Goal: Task Accomplishment & Management: Manage account settings

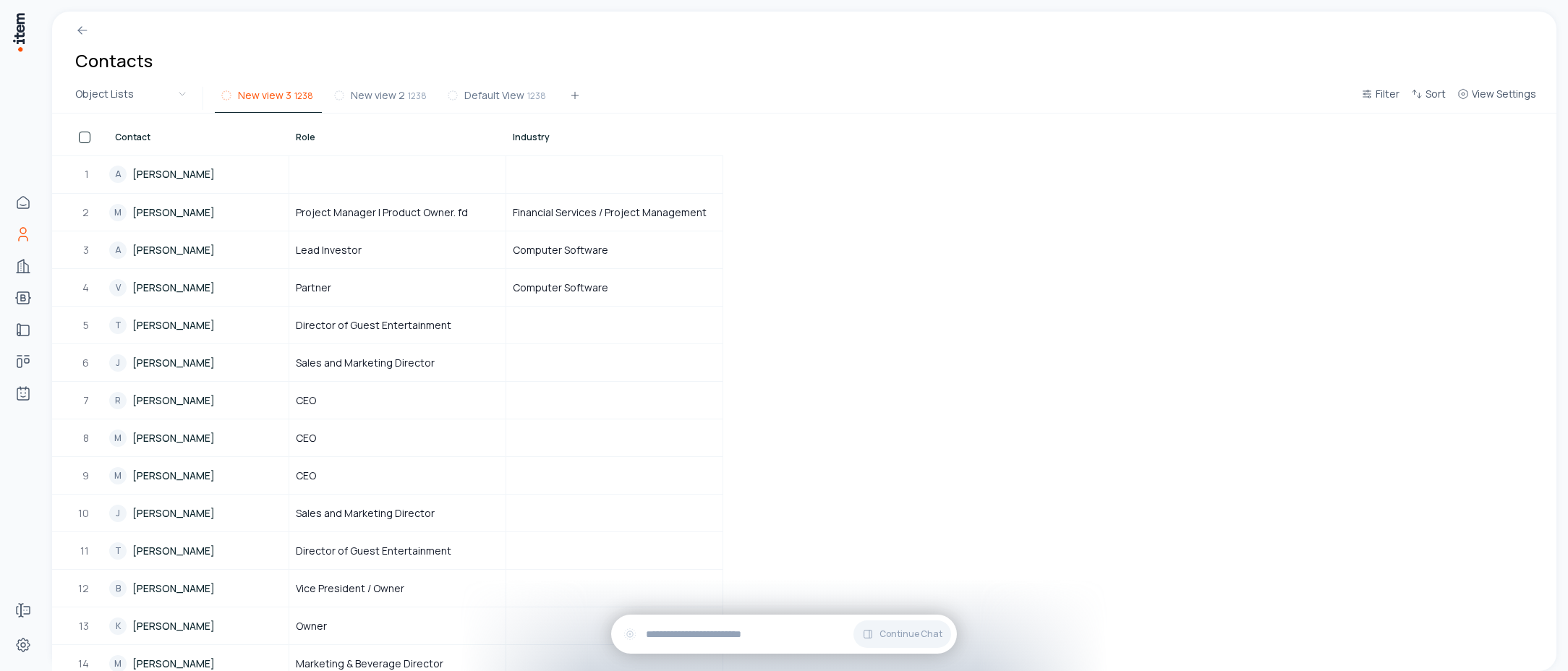
click at [256, 104] on button "New view 3 1238" at bounding box center [269, 100] width 107 height 26
click at [1505, 99] on span "View Settings" at bounding box center [1504, 94] width 64 height 14
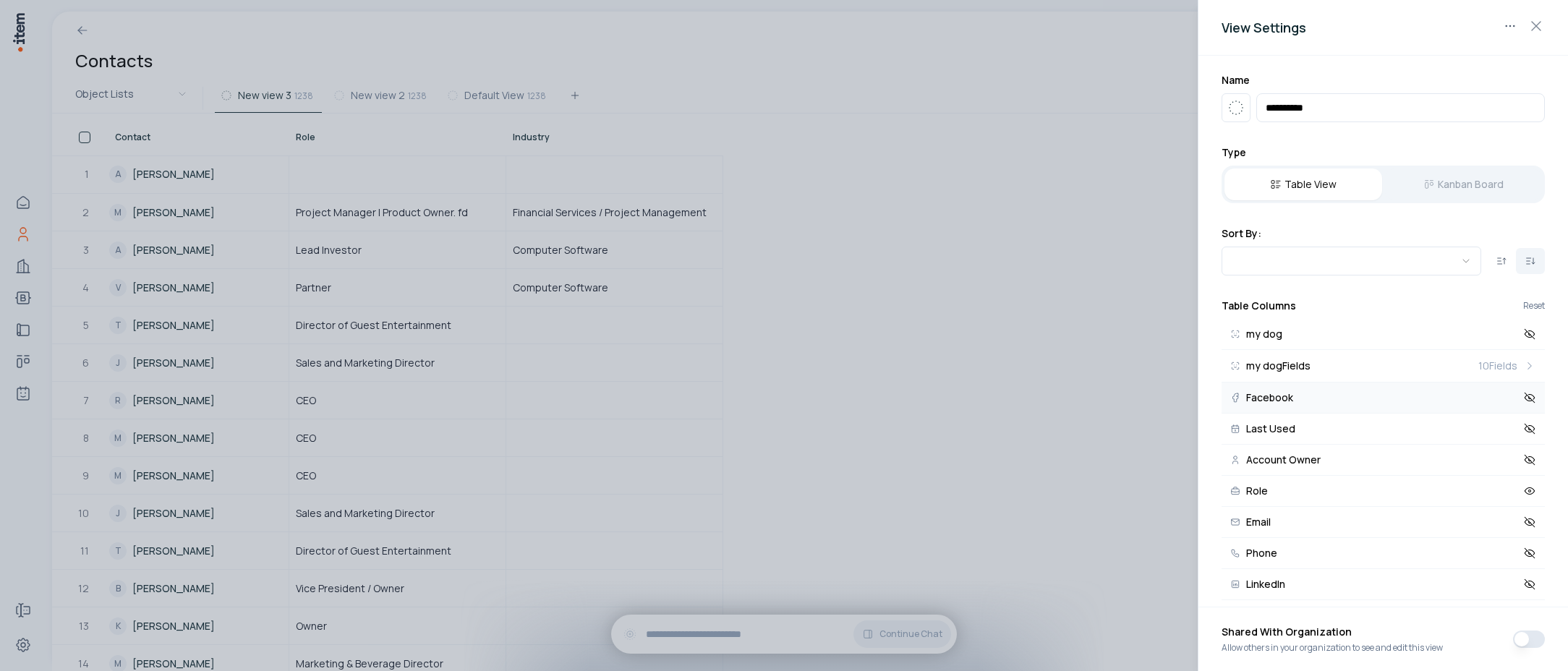
click at [1525, 399] on icon at bounding box center [1529, 397] width 10 height 10
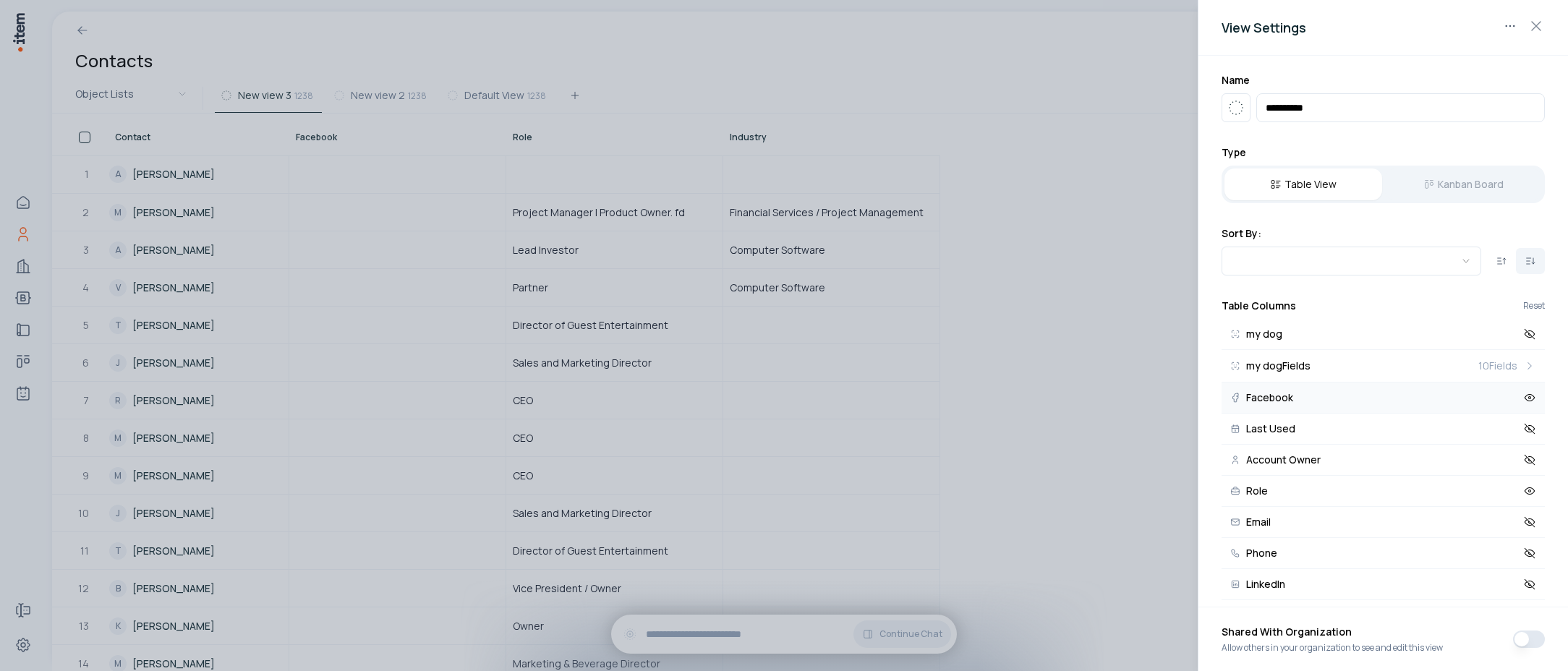
click at [1039, 283] on div at bounding box center [784, 335] width 1568 height 671
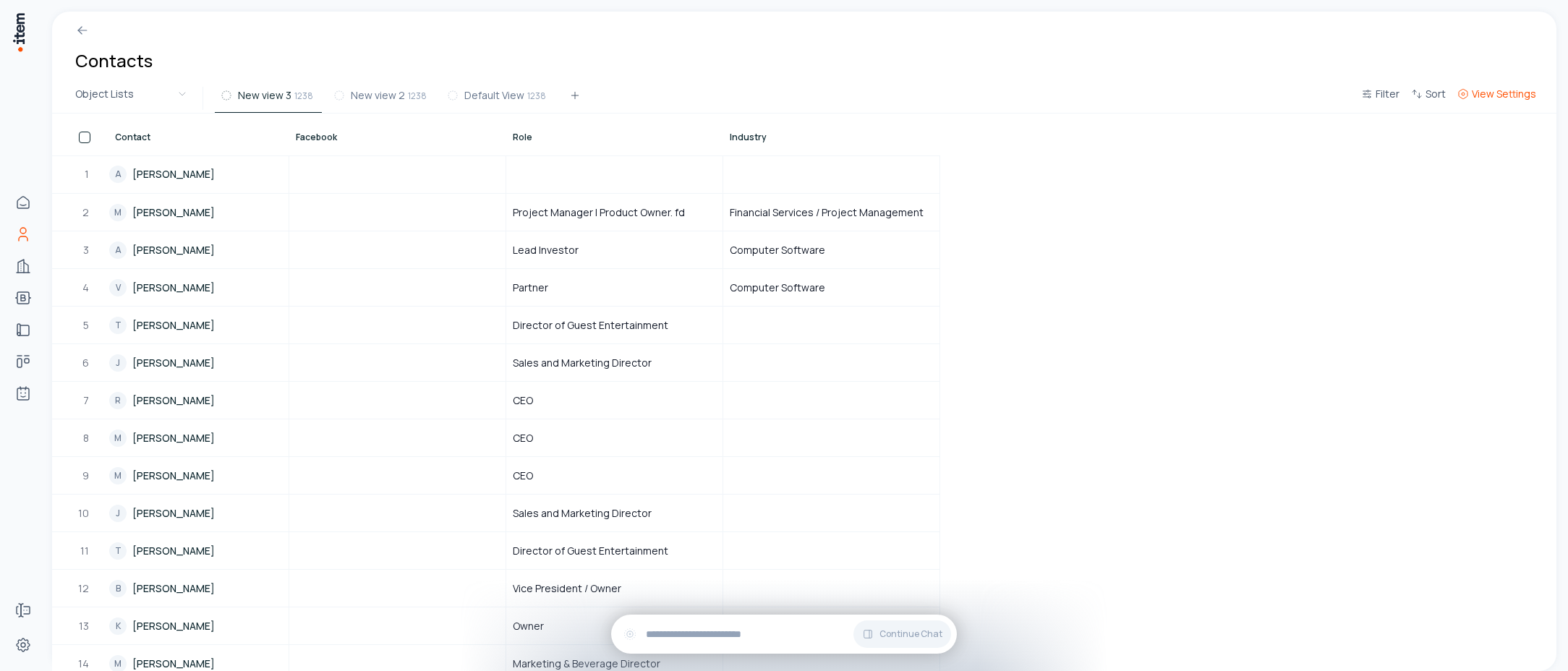
click at [1504, 101] on button "View Settings" at bounding box center [1497, 98] width 91 height 26
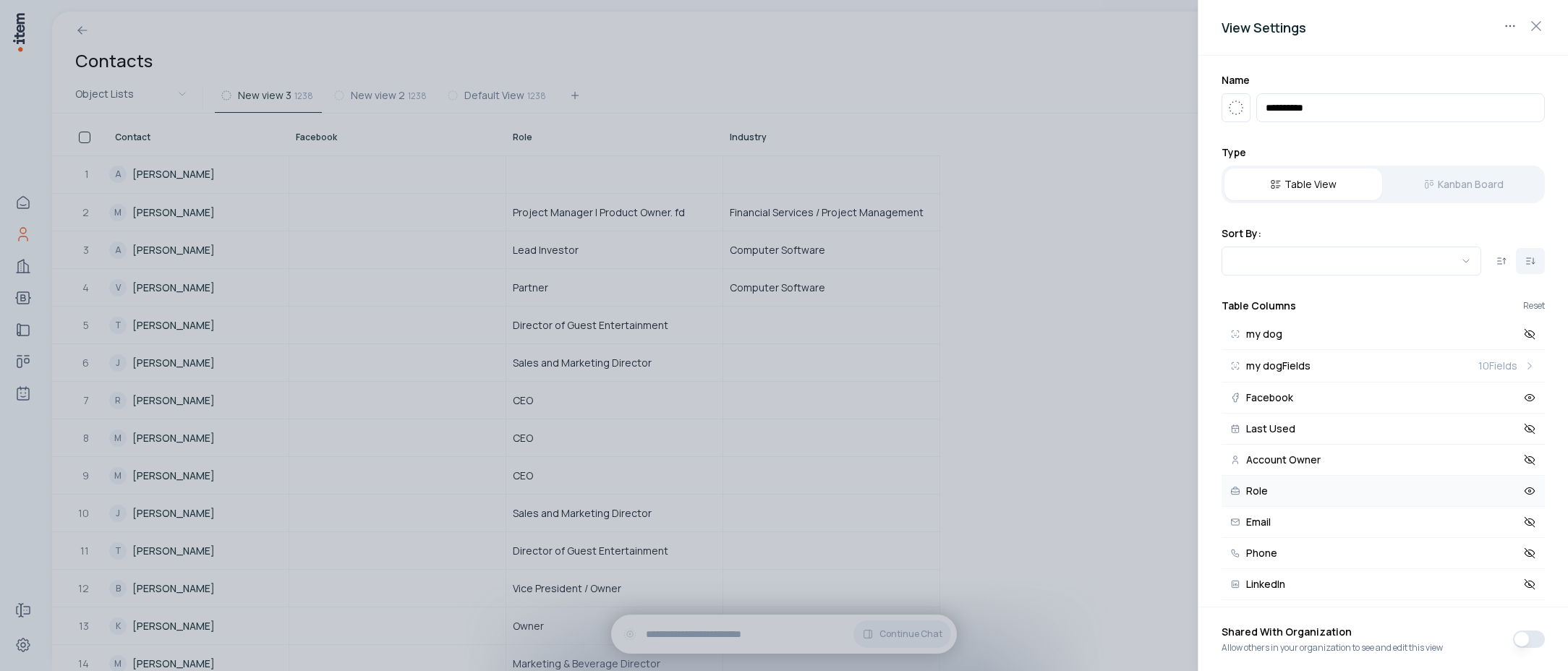
click at [1529, 492] on icon at bounding box center [1530, 491] width 2 height 2
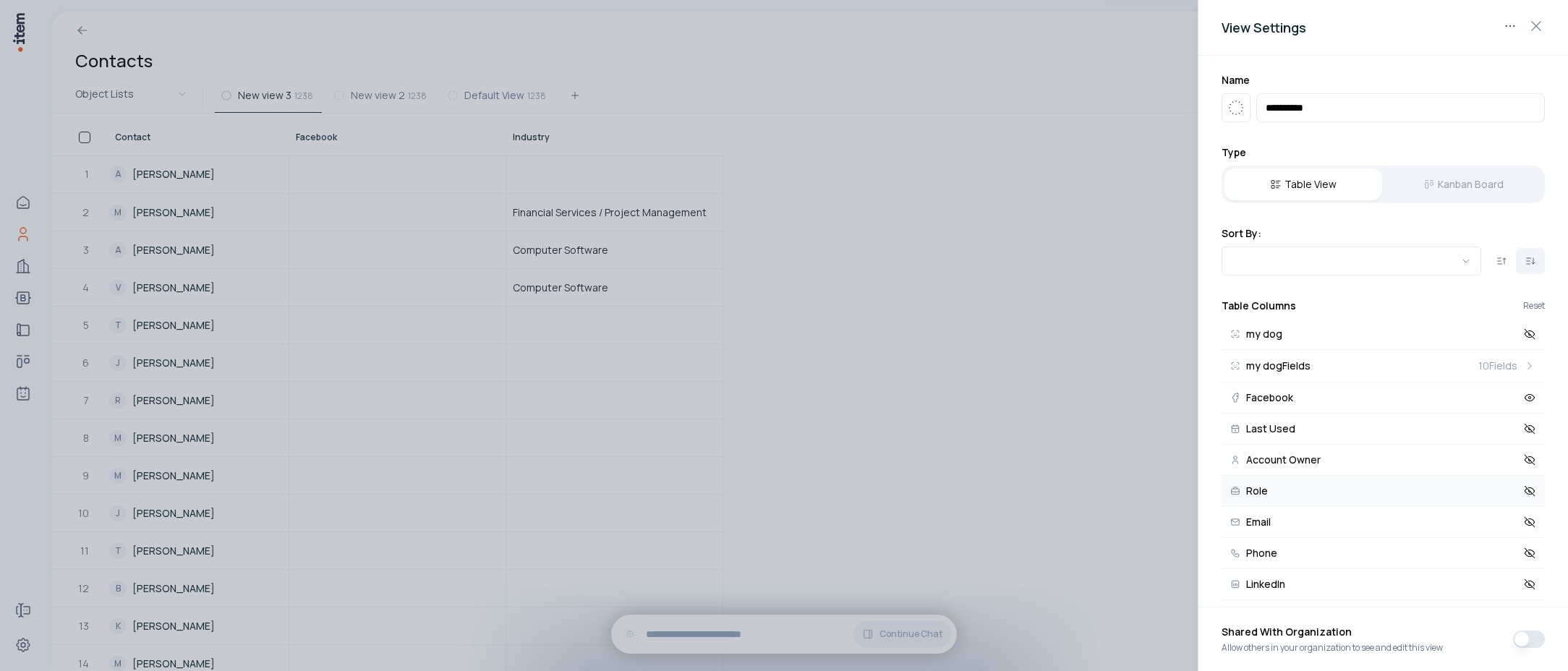
click at [1525, 492] on icon at bounding box center [1529, 491] width 10 height 10
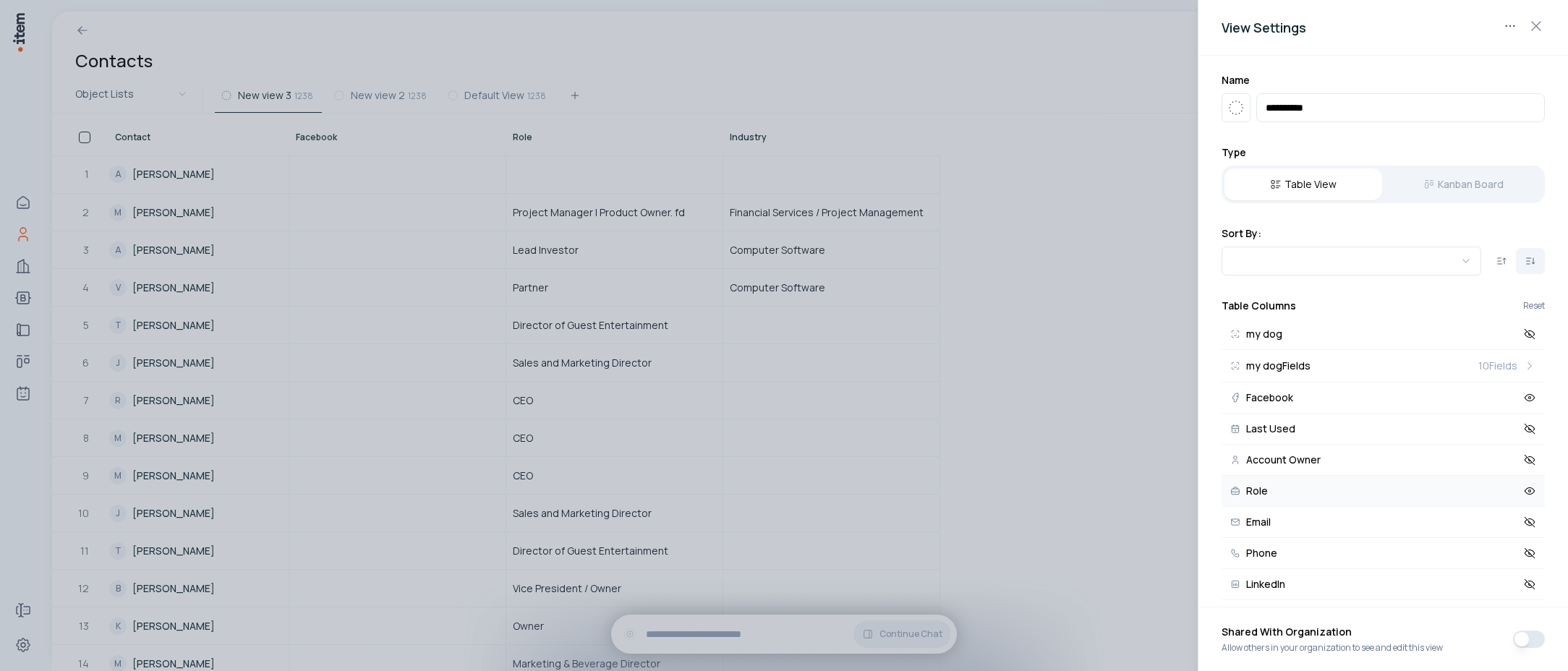
click at [1529, 492] on icon at bounding box center [1530, 491] width 2 height 2
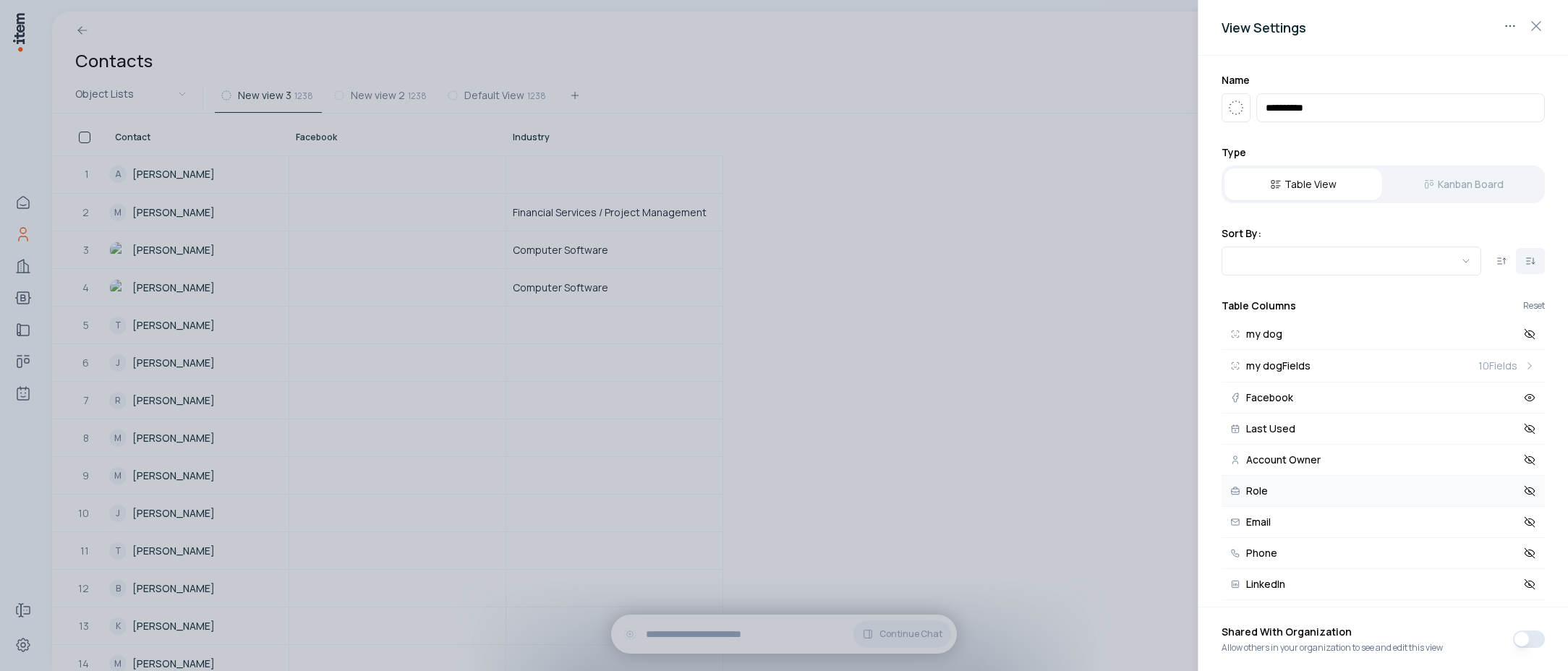
click at [1525, 492] on icon at bounding box center [1529, 491] width 10 height 10
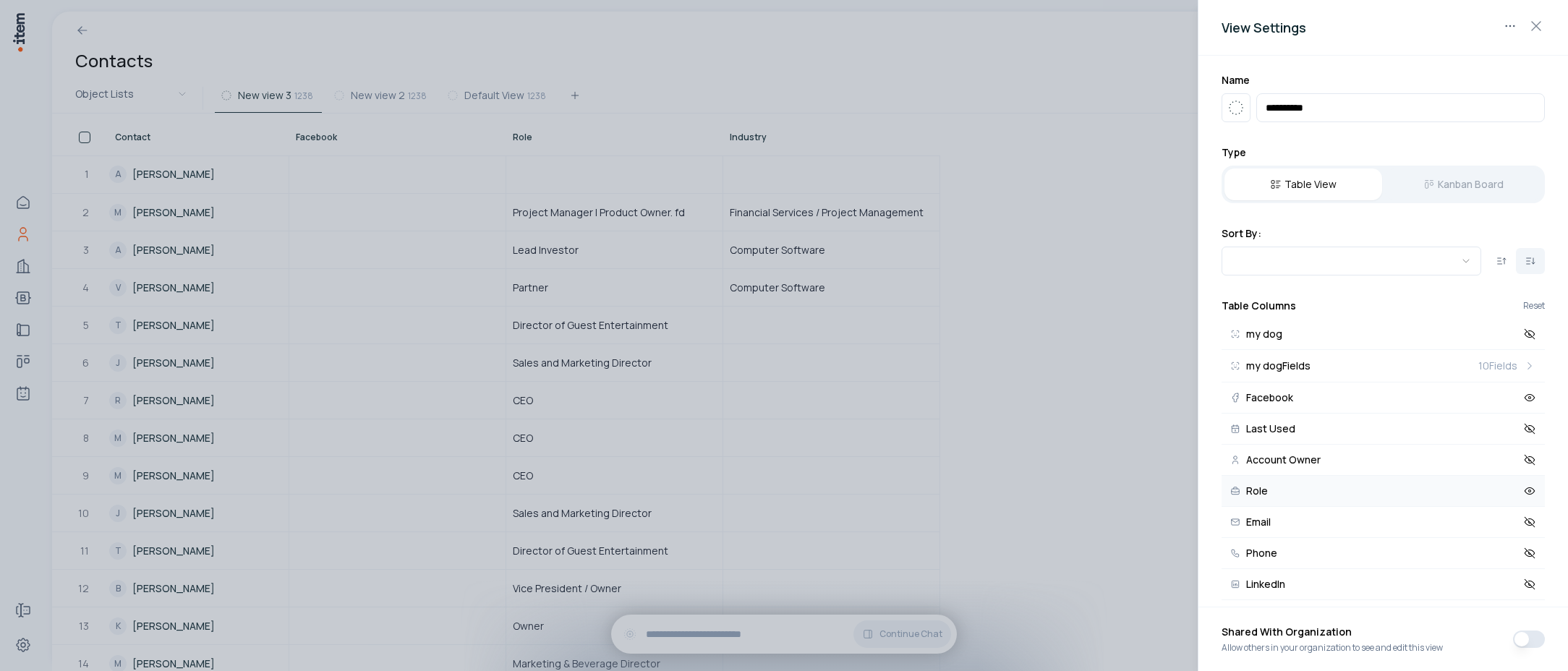
click at [1529, 492] on icon at bounding box center [1530, 491] width 2 height 2
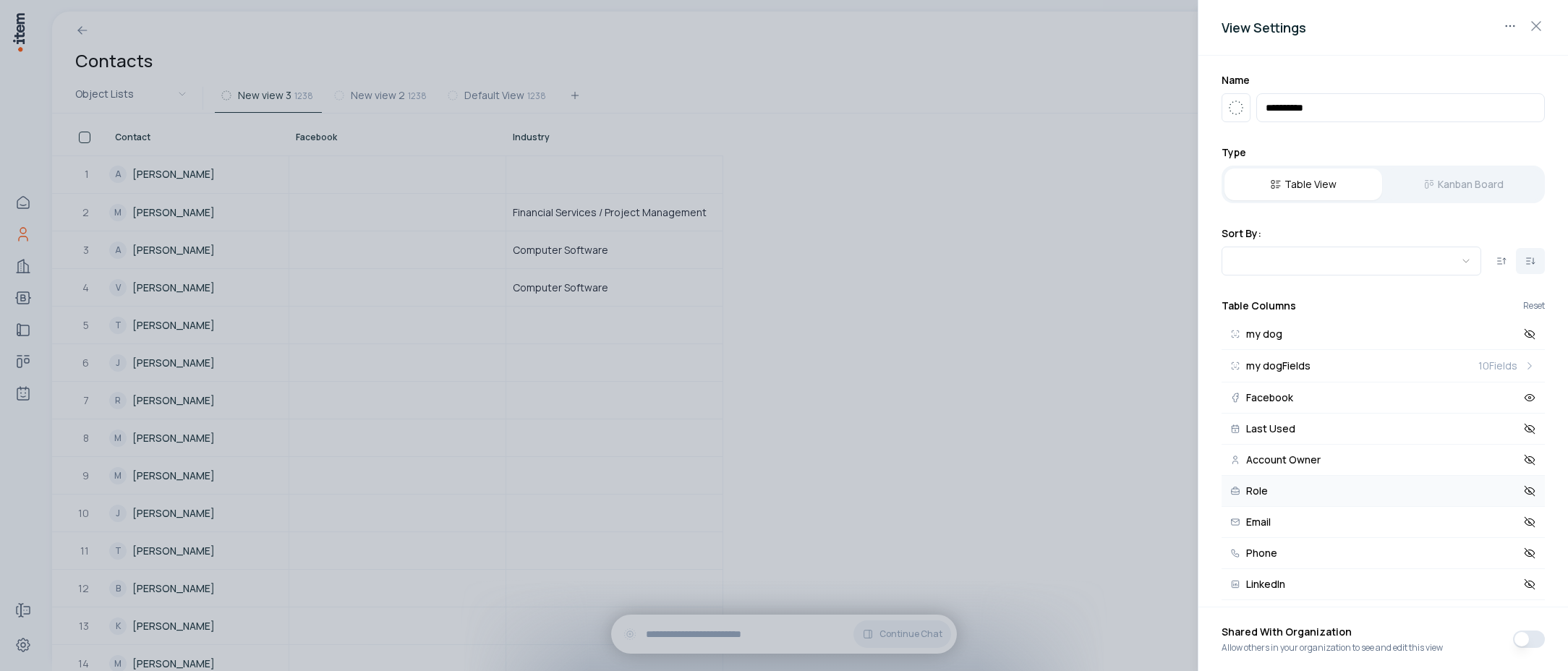
click at [1525, 492] on icon at bounding box center [1529, 491] width 10 height 10
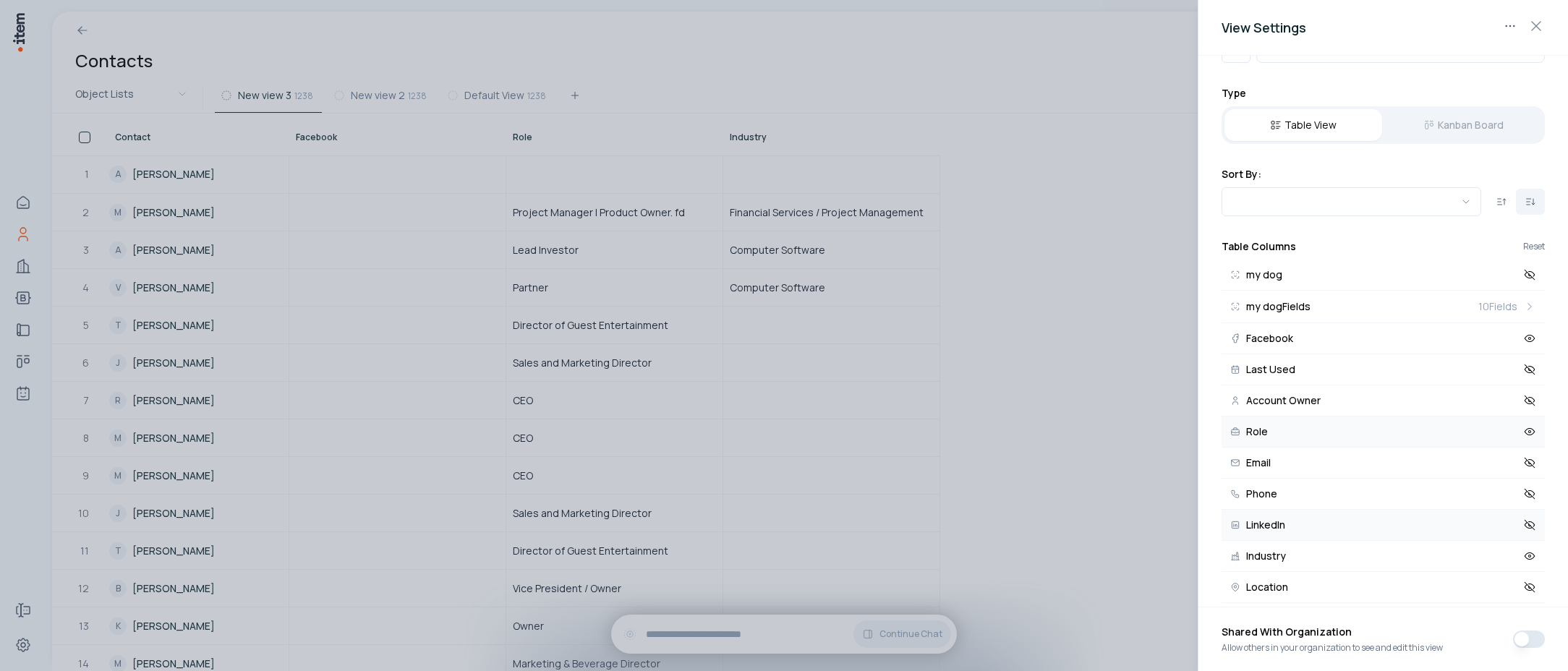
scroll to position [76, 0]
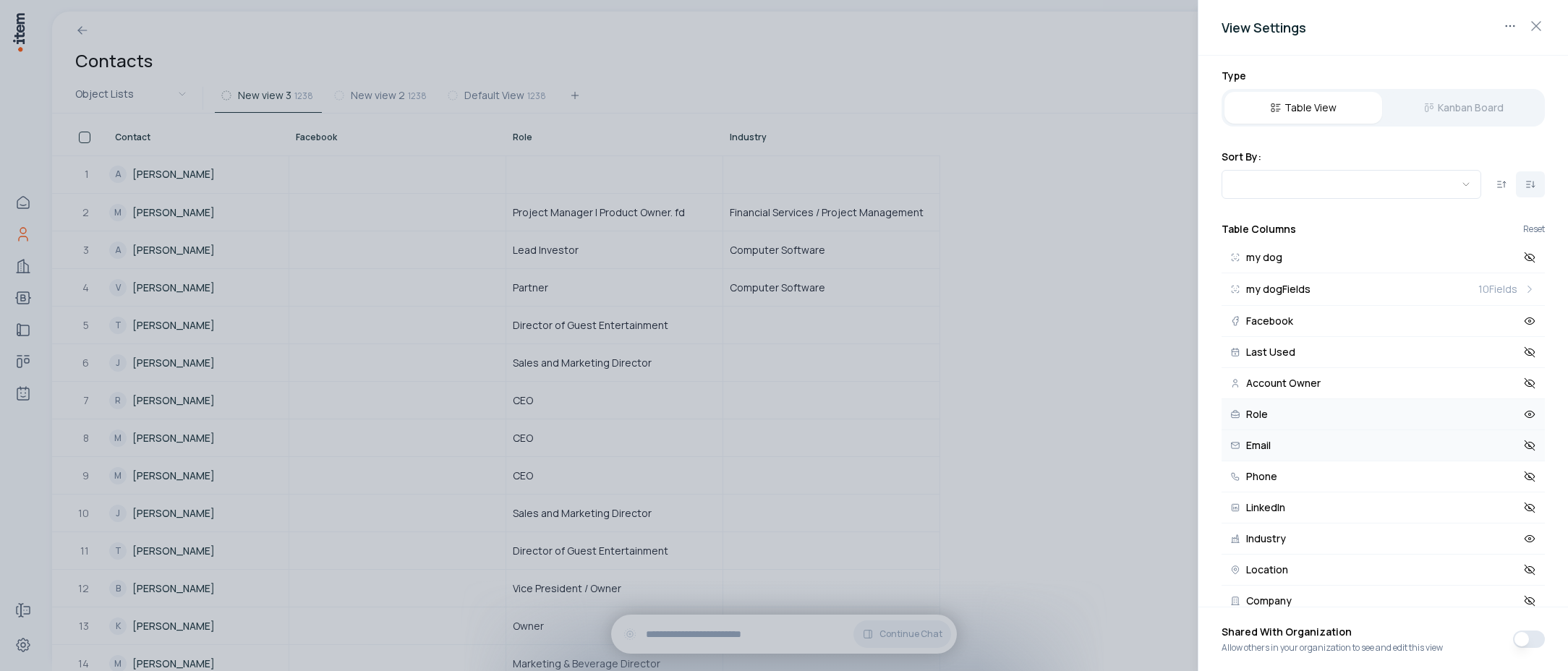
click at [1518, 452] on button "Email" at bounding box center [1383, 446] width 323 height 31
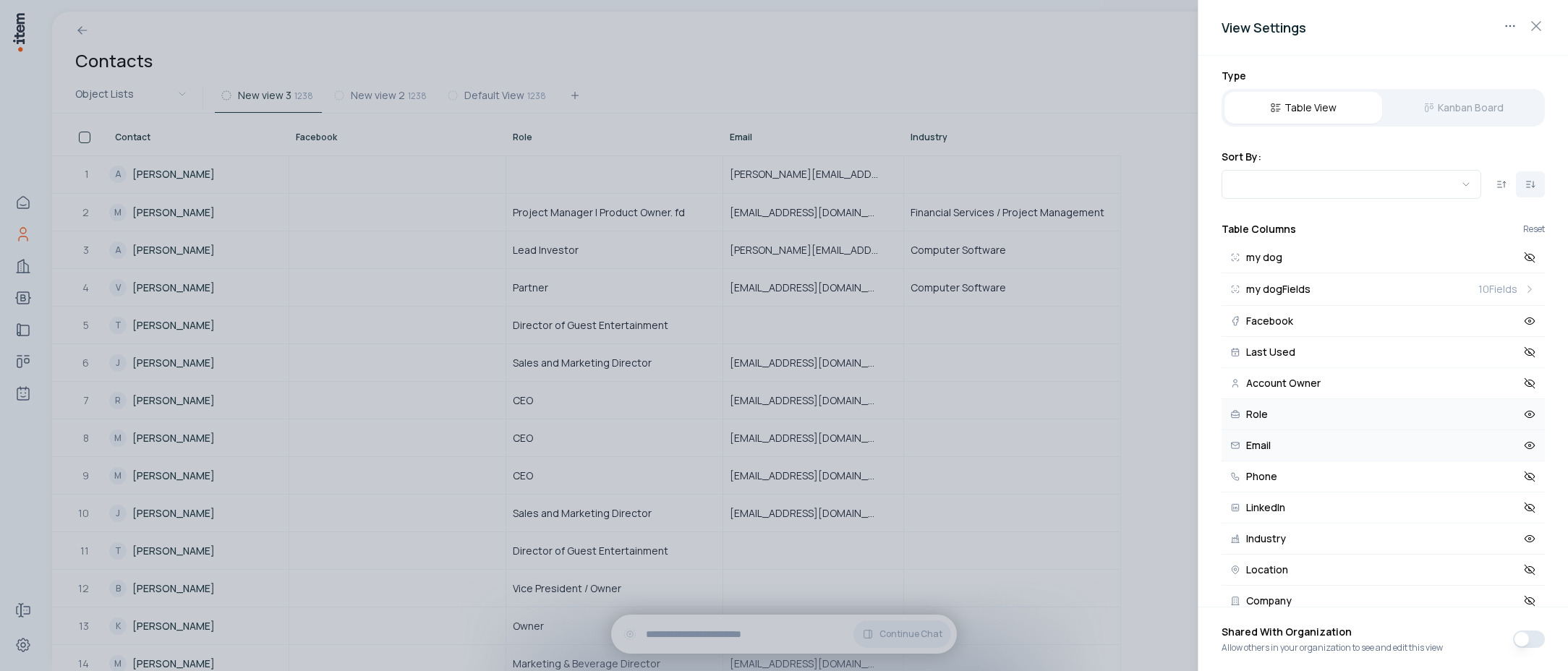
click at [1518, 452] on button "Email" at bounding box center [1383, 446] width 323 height 31
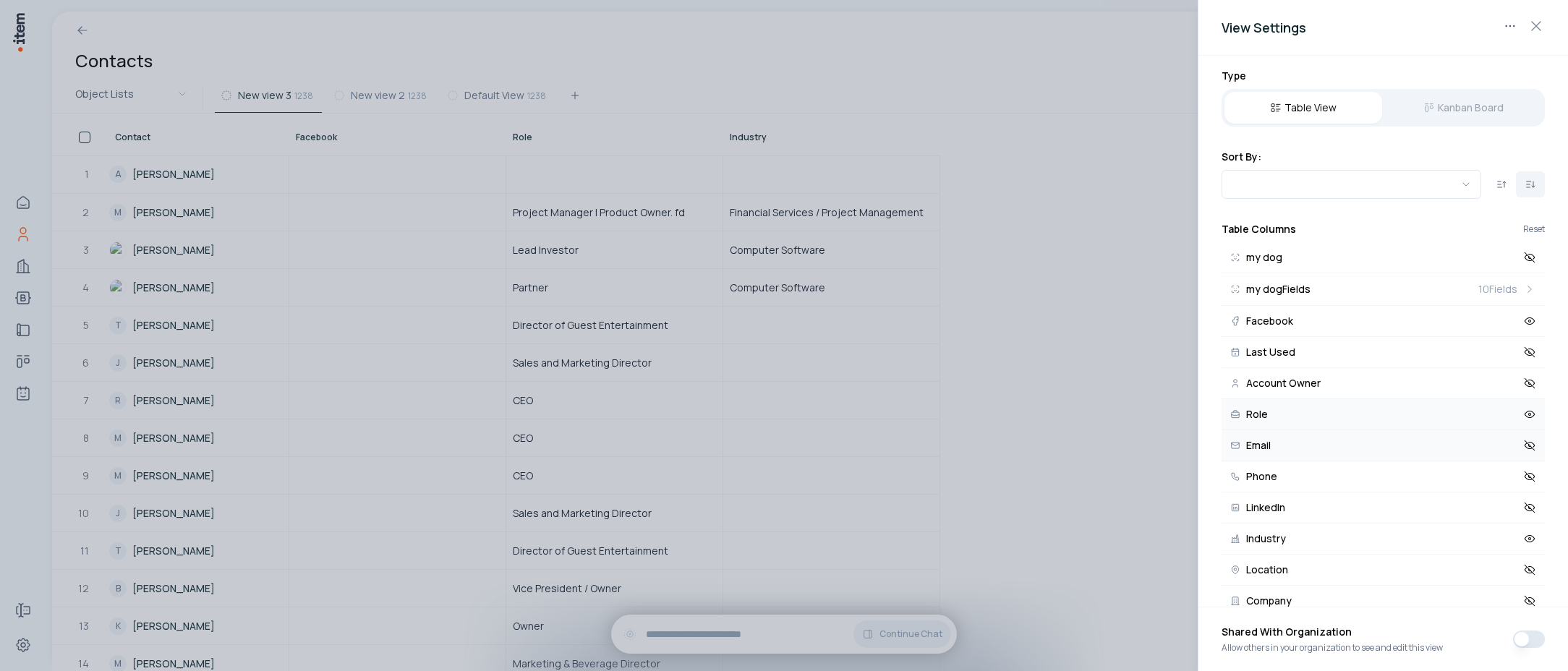
click at [1518, 452] on button "Email" at bounding box center [1383, 446] width 323 height 31
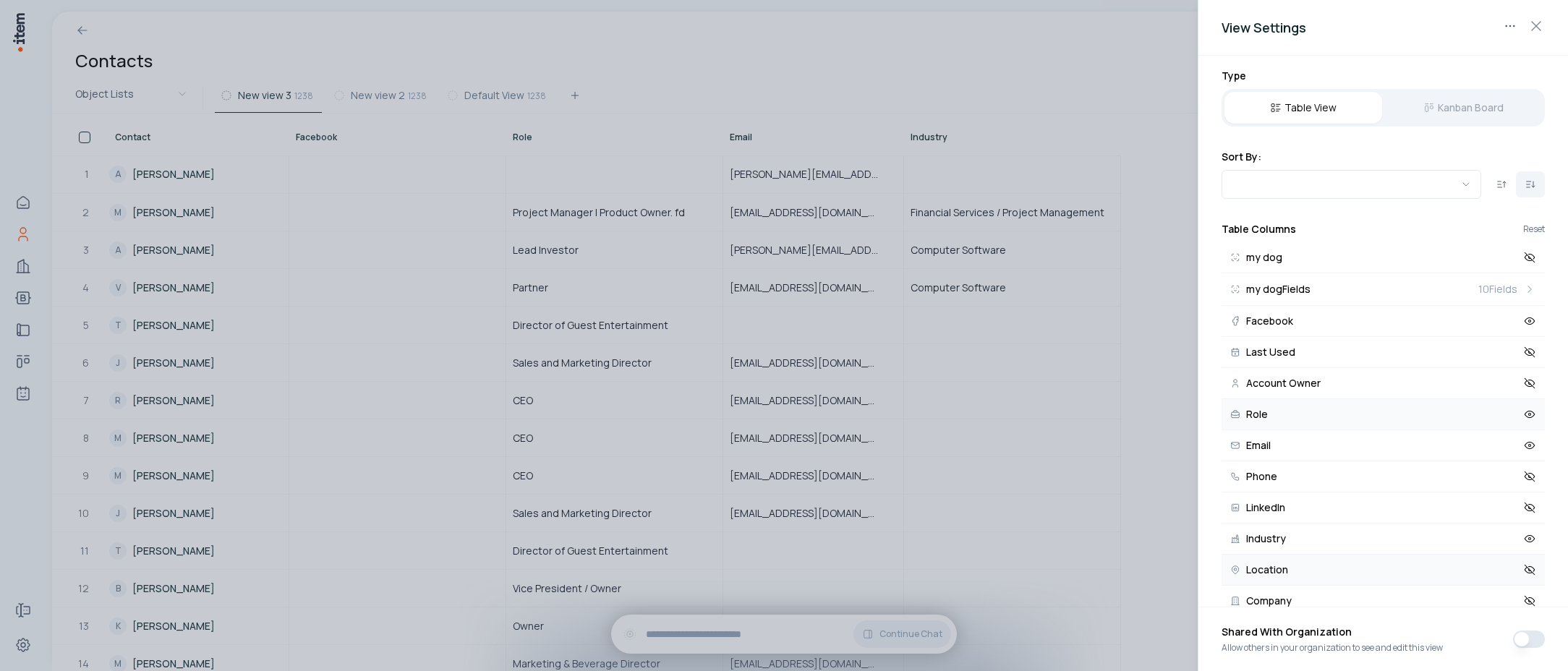
click at [1523, 573] on icon at bounding box center [1529, 570] width 13 height 13
click at [886, 61] on div at bounding box center [784, 335] width 1568 height 671
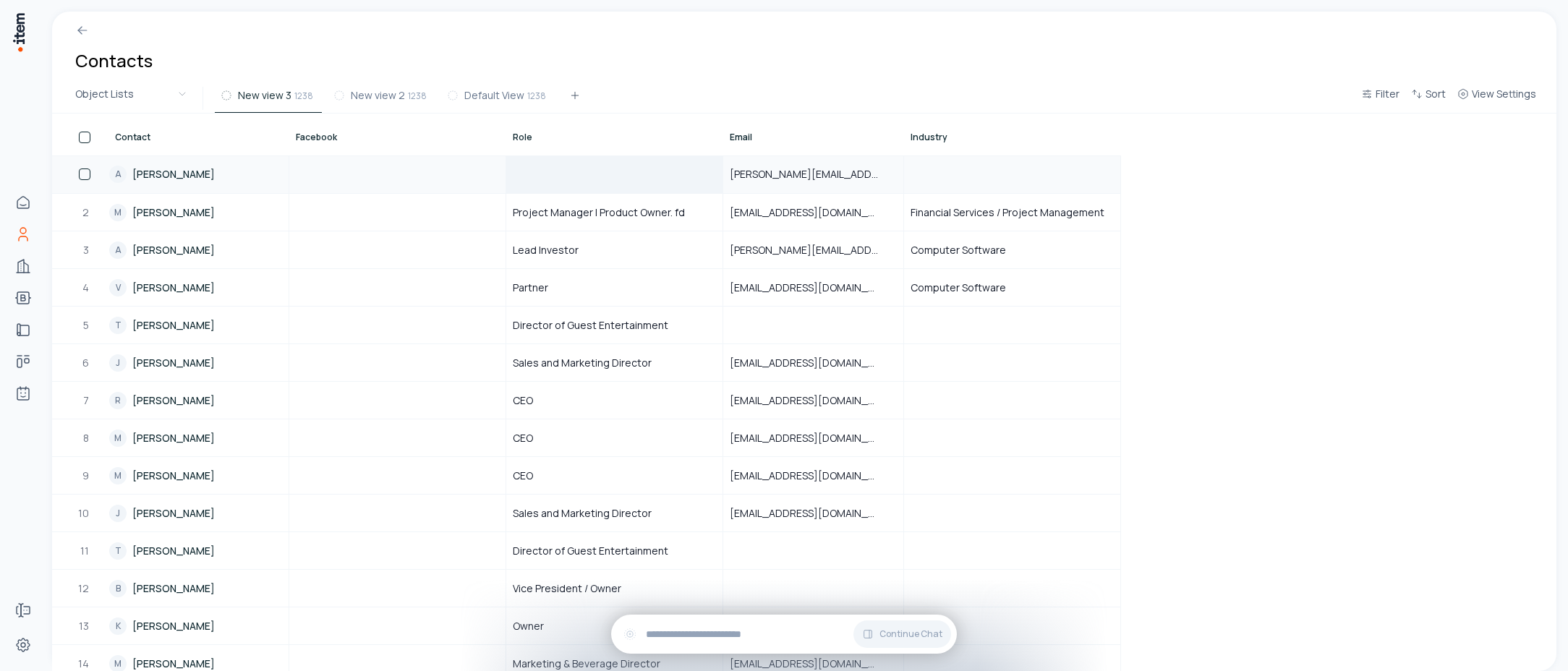
click at [562, 176] on div at bounding box center [614, 175] width 215 height 36
